Goal: Task Accomplishment & Management: Use online tool/utility

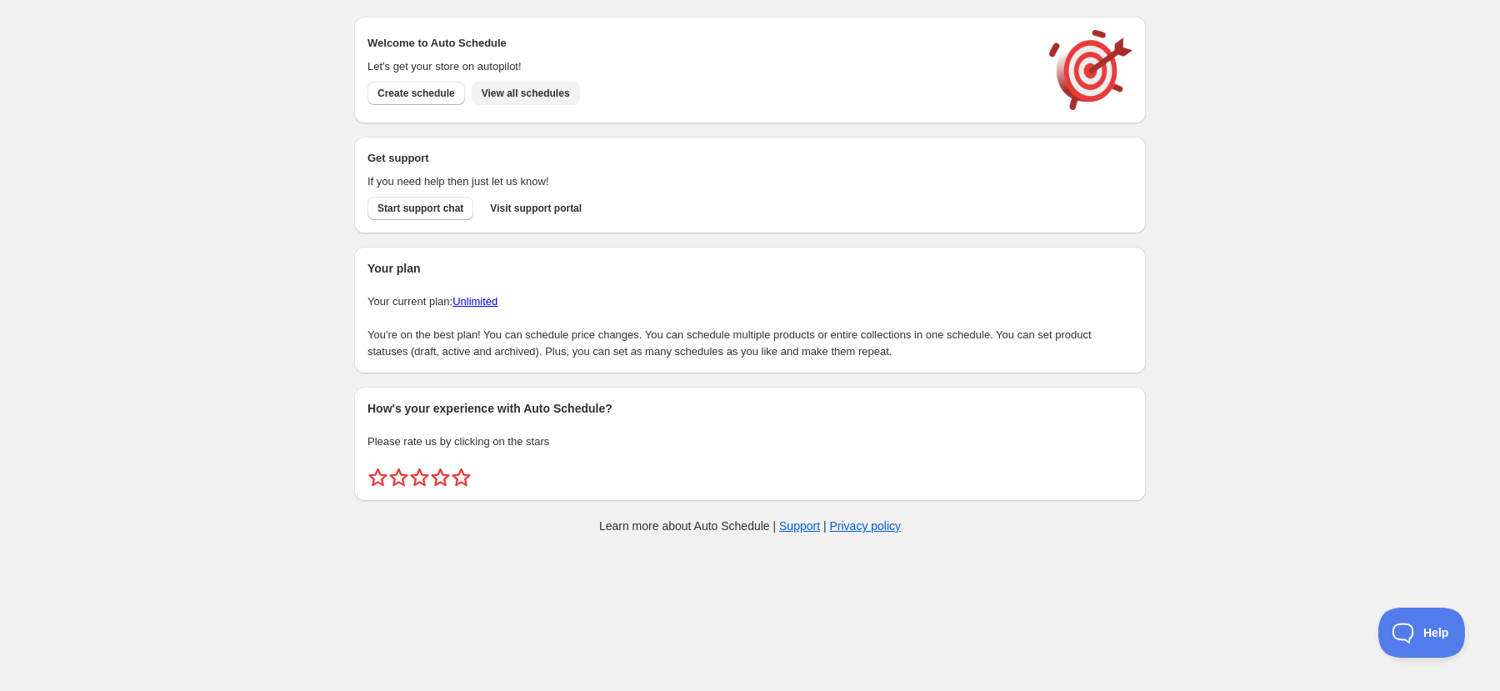
click at [543, 91] on span "View all schedules" at bounding box center [526, 93] width 88 height 13
click at [568, 94] on span "View all schedules" at bounding box center [526, 93] width 88 height 13
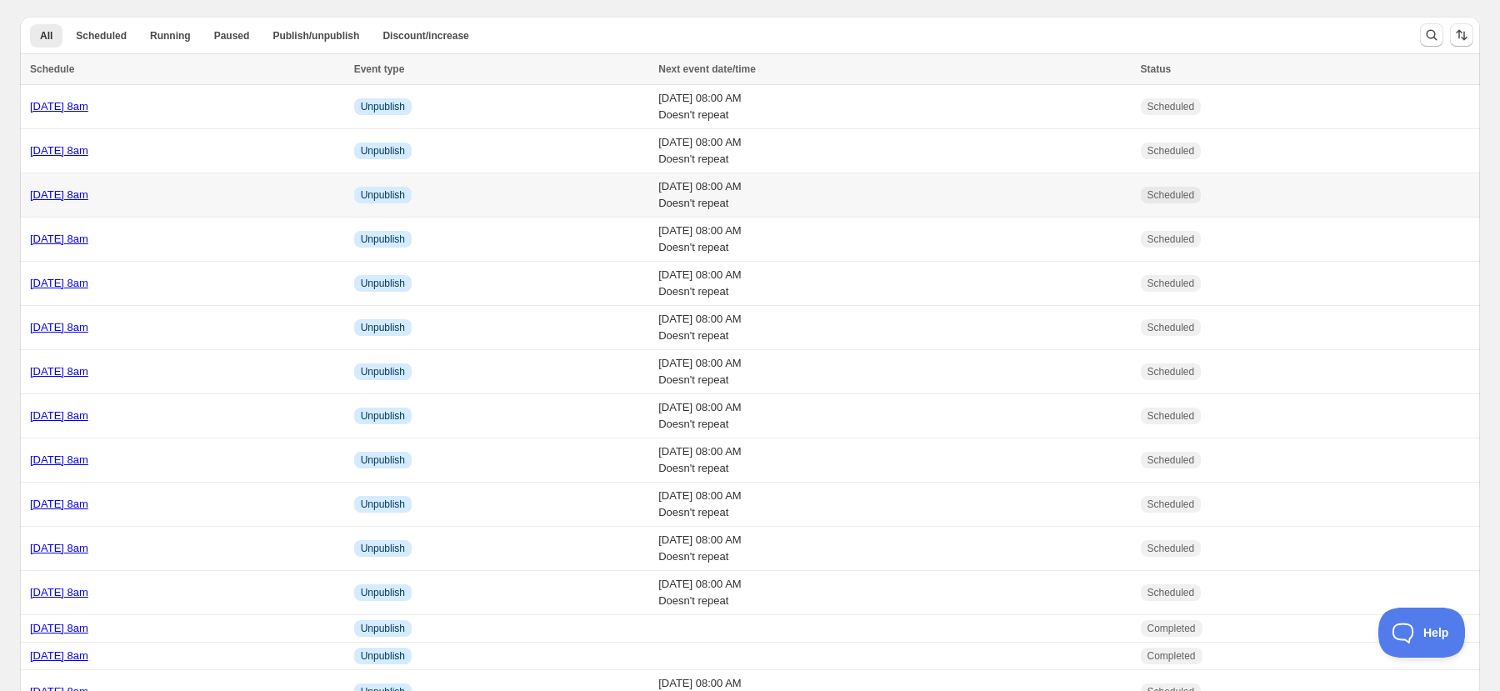
click at [45, 198] on link "[DATE] 8am" at bounding box center [59, 194] width 58 height 13
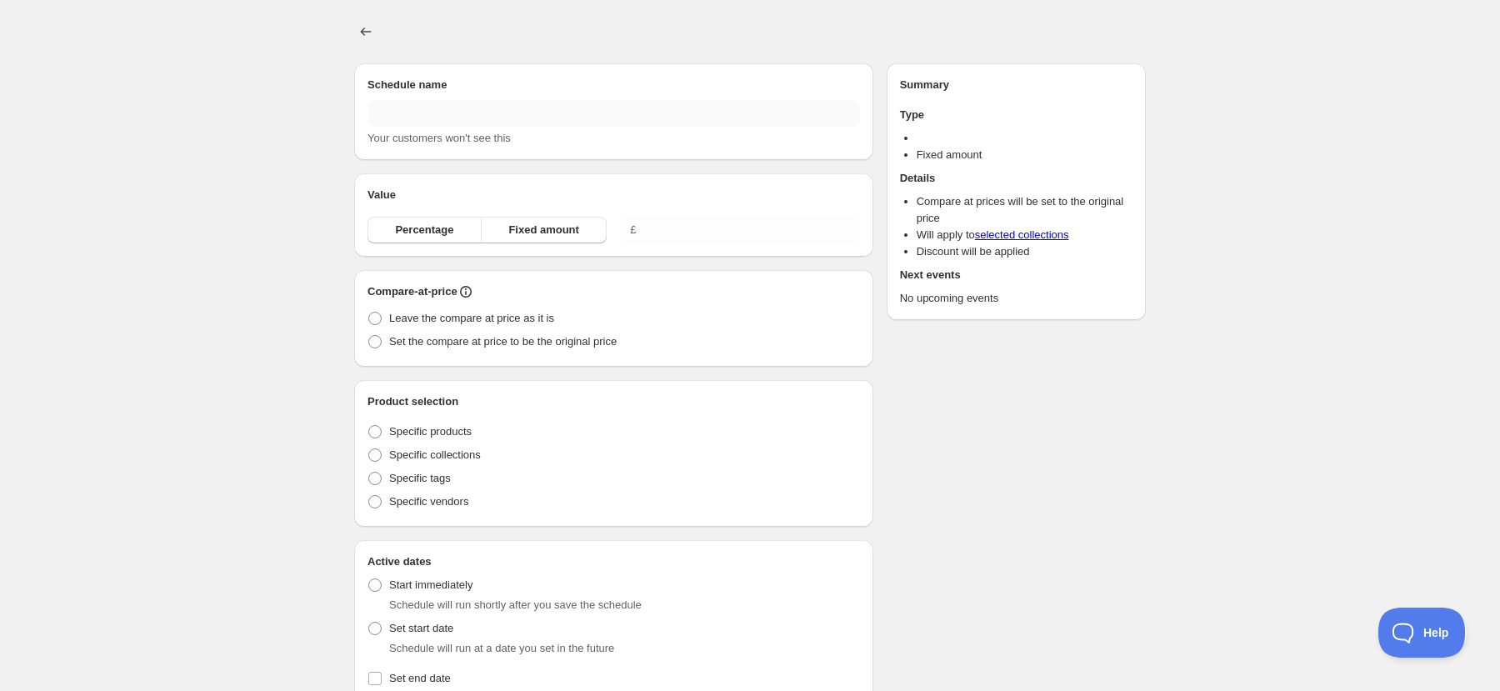
type input "[DATE] 8am"
radio input "true"
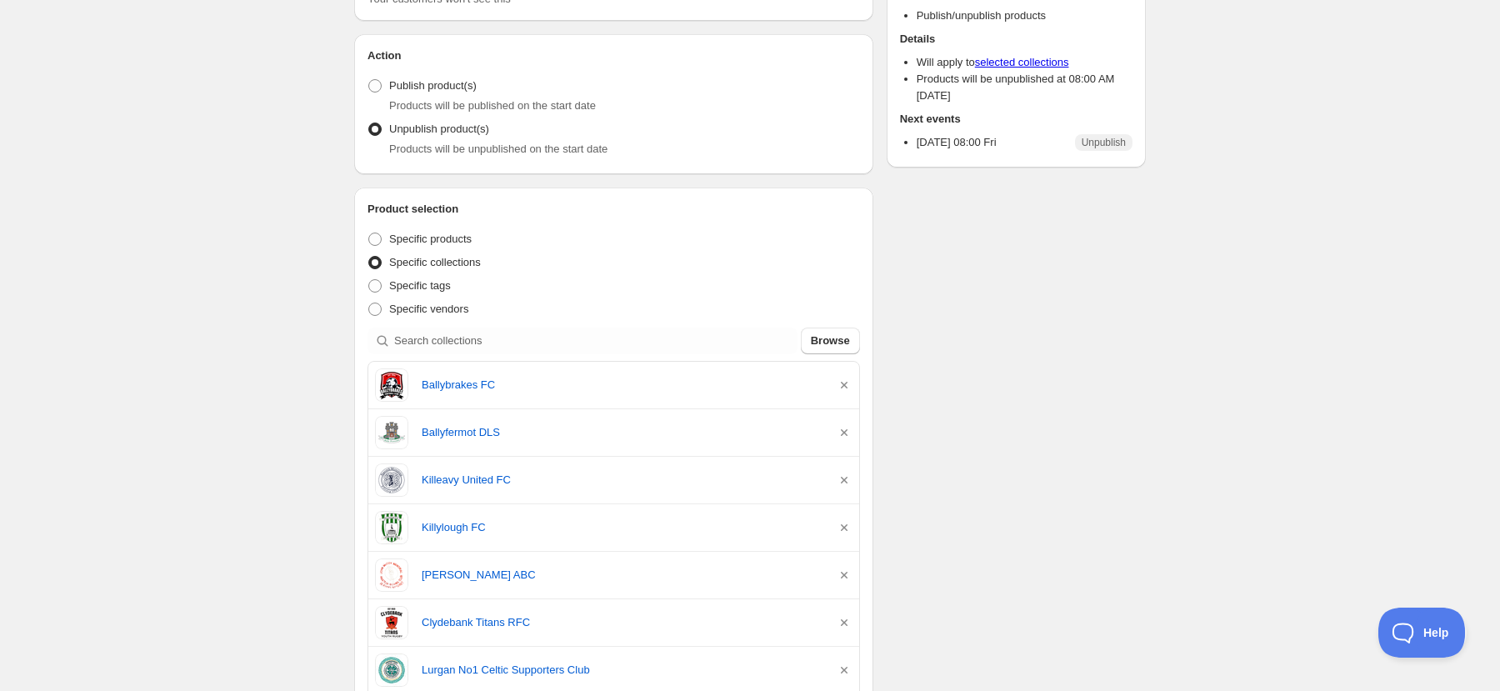
scroll to position [165, 0]
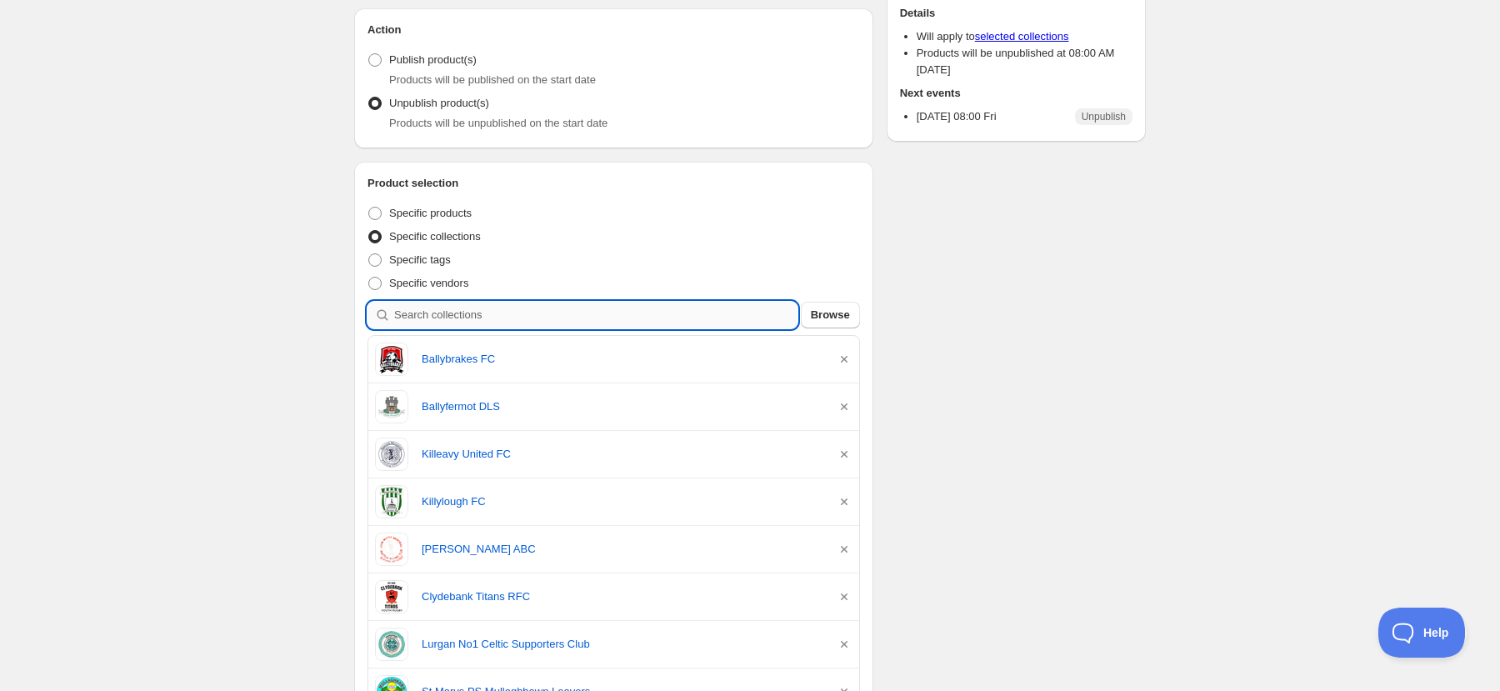
click at [581, 305] on input "search" at bounding box center [595, 315] width 403 height 27
type input "p"
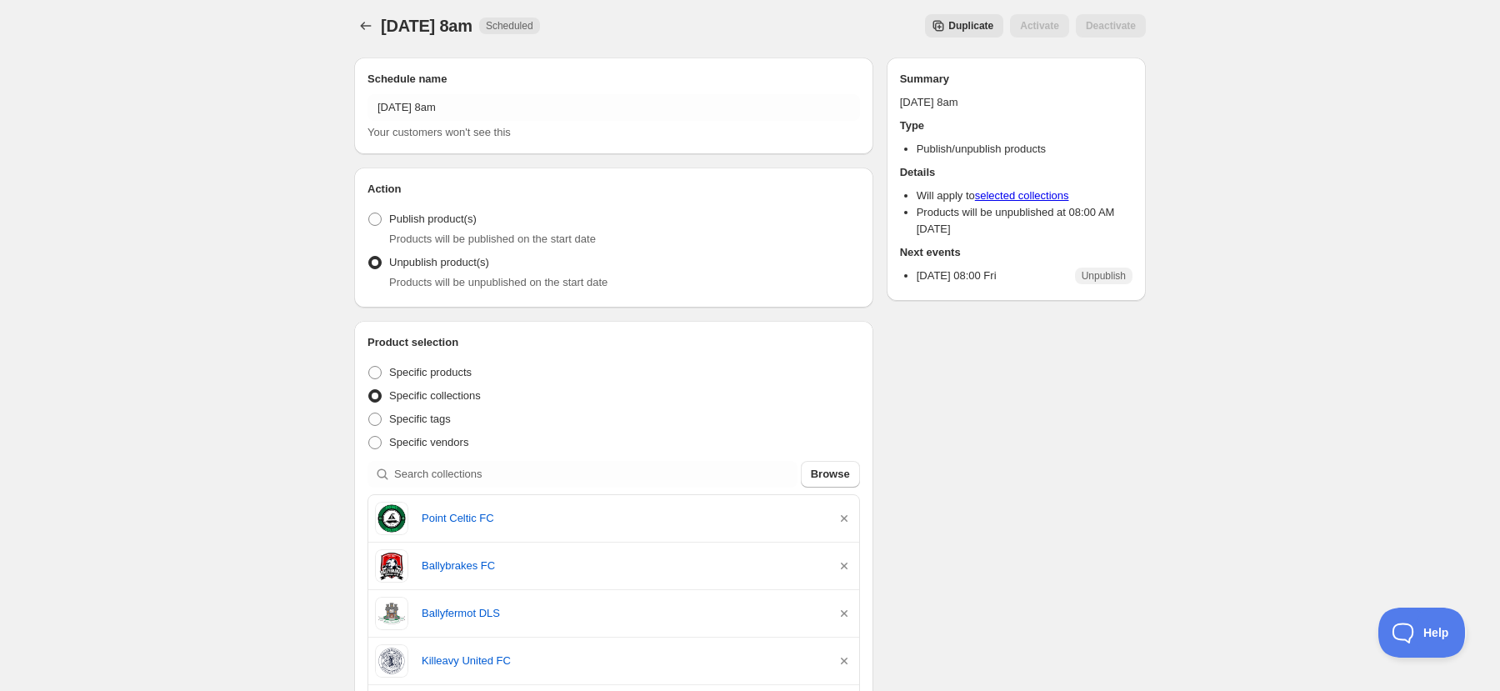
scroll to position [0, 0]
